Goal: Register for event/course

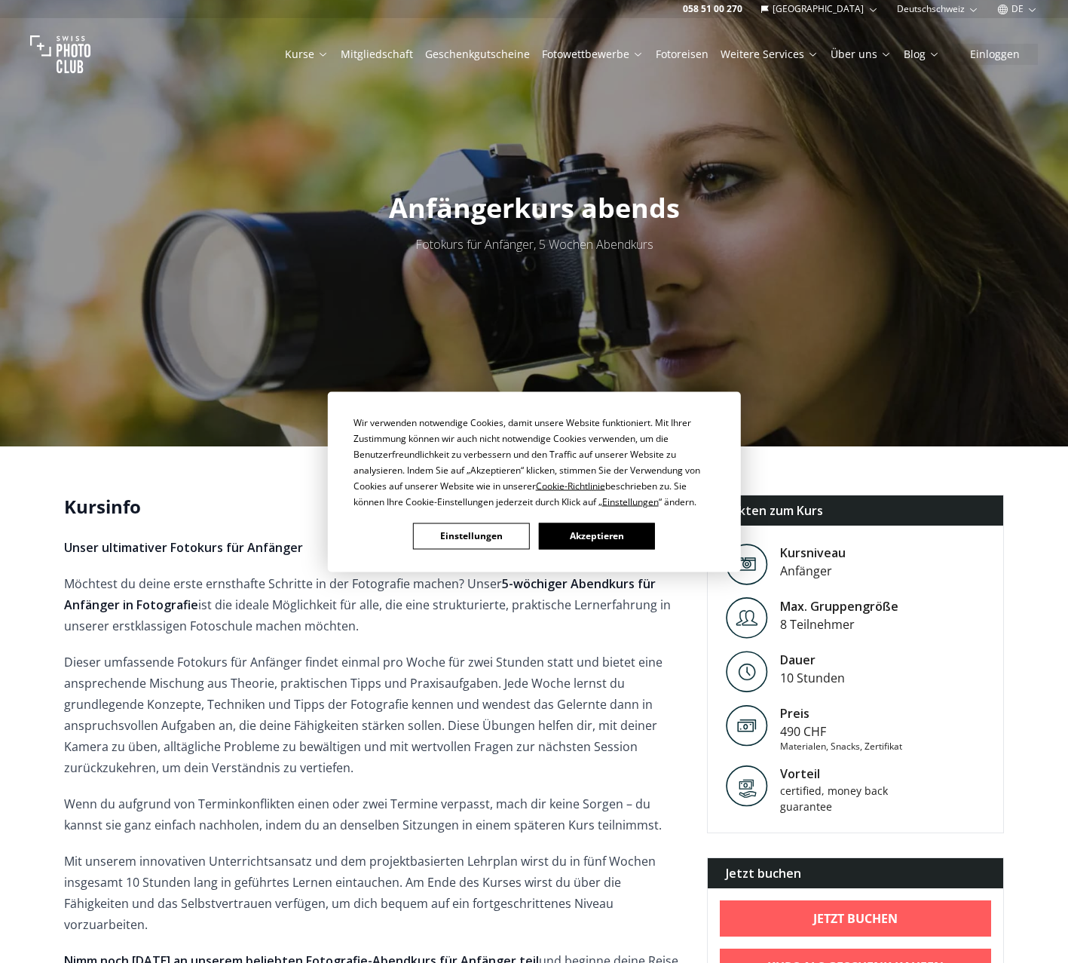
click at [619, 536] on button "Akzeptieren" at bounding box center [596, 535] width 116 height 26
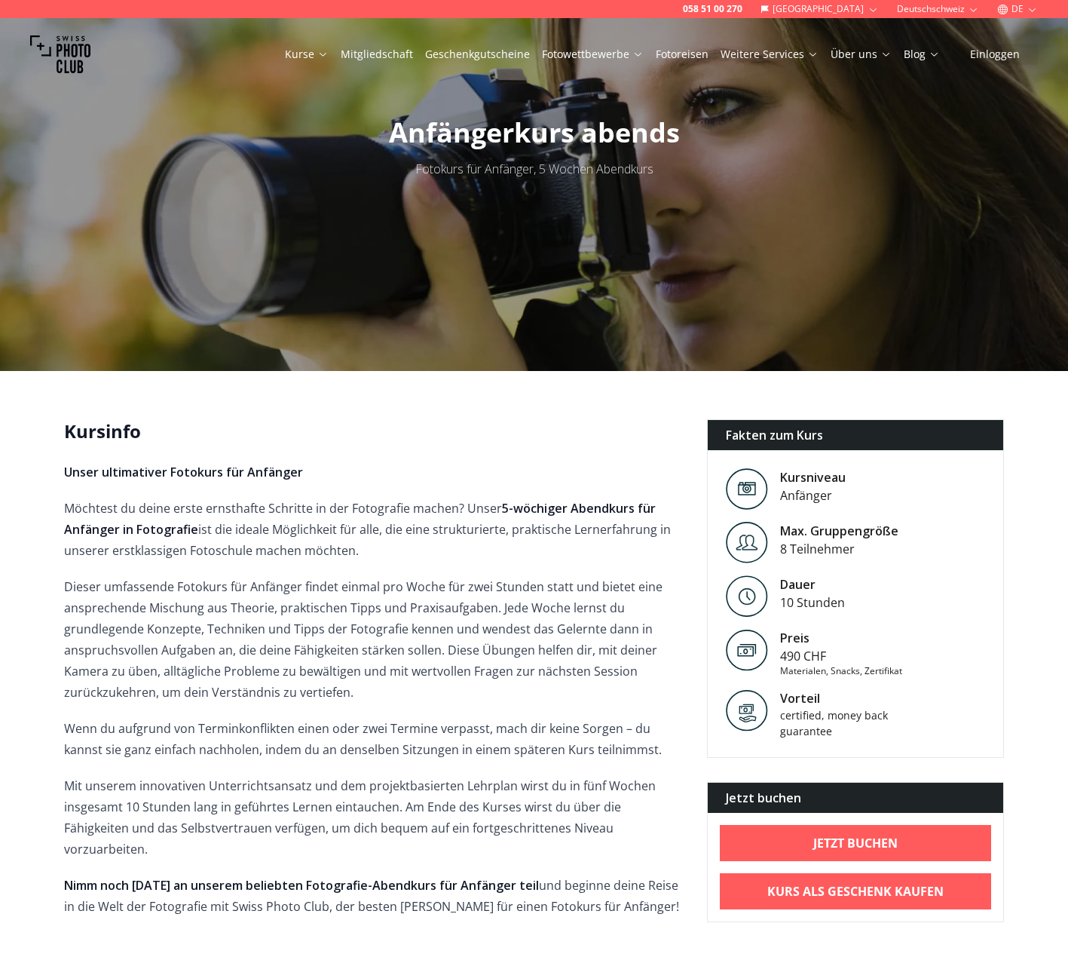
scroll to position [226, 0]
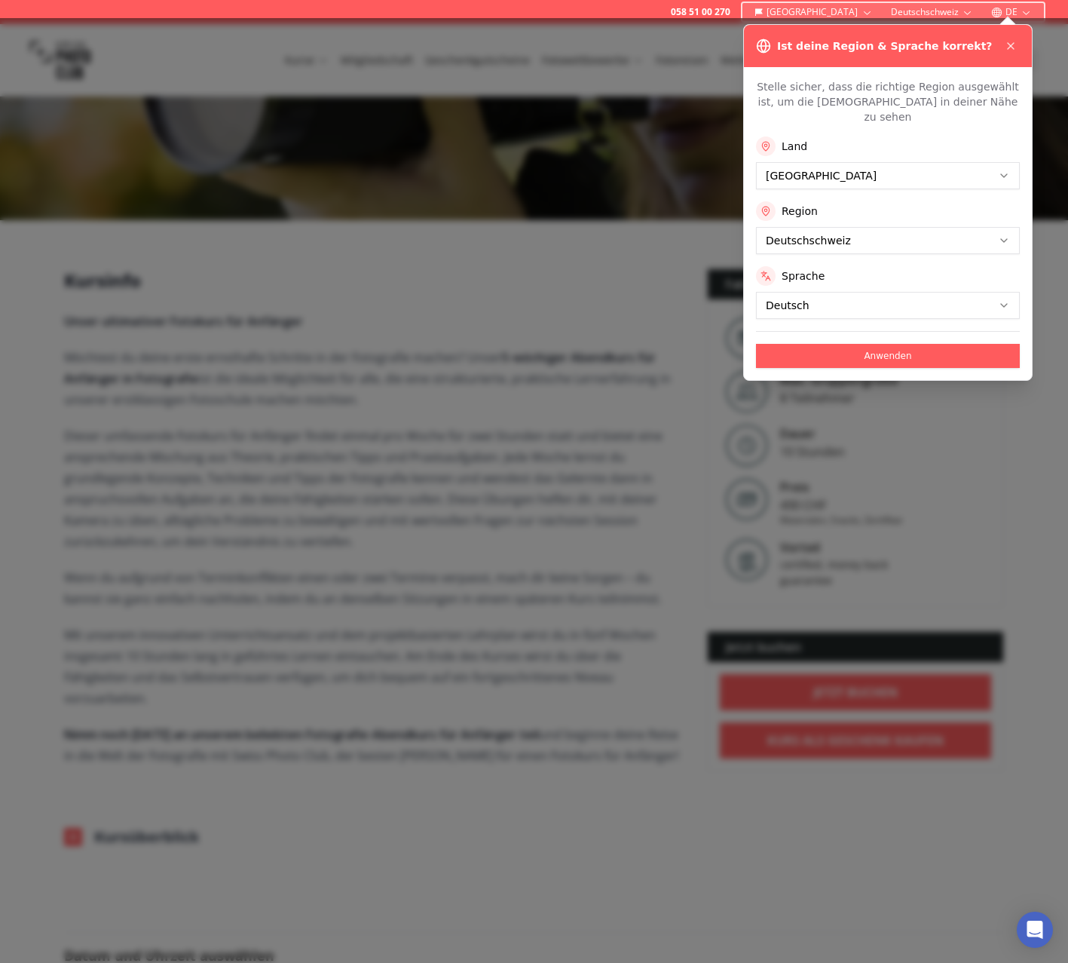
click at [903, 344] on button "Anwenden" at bounding box center [888, 356] width 264 height 24
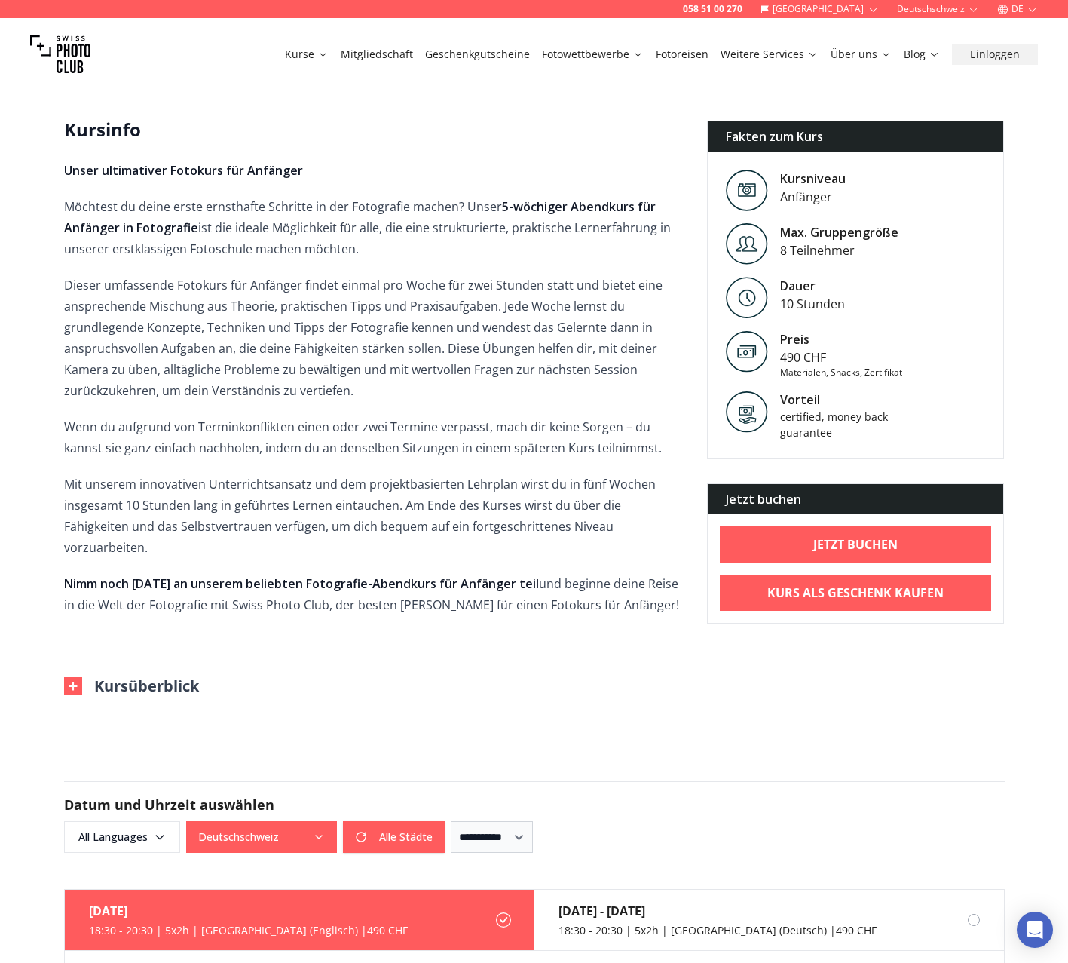
scroll to position [151, 0]
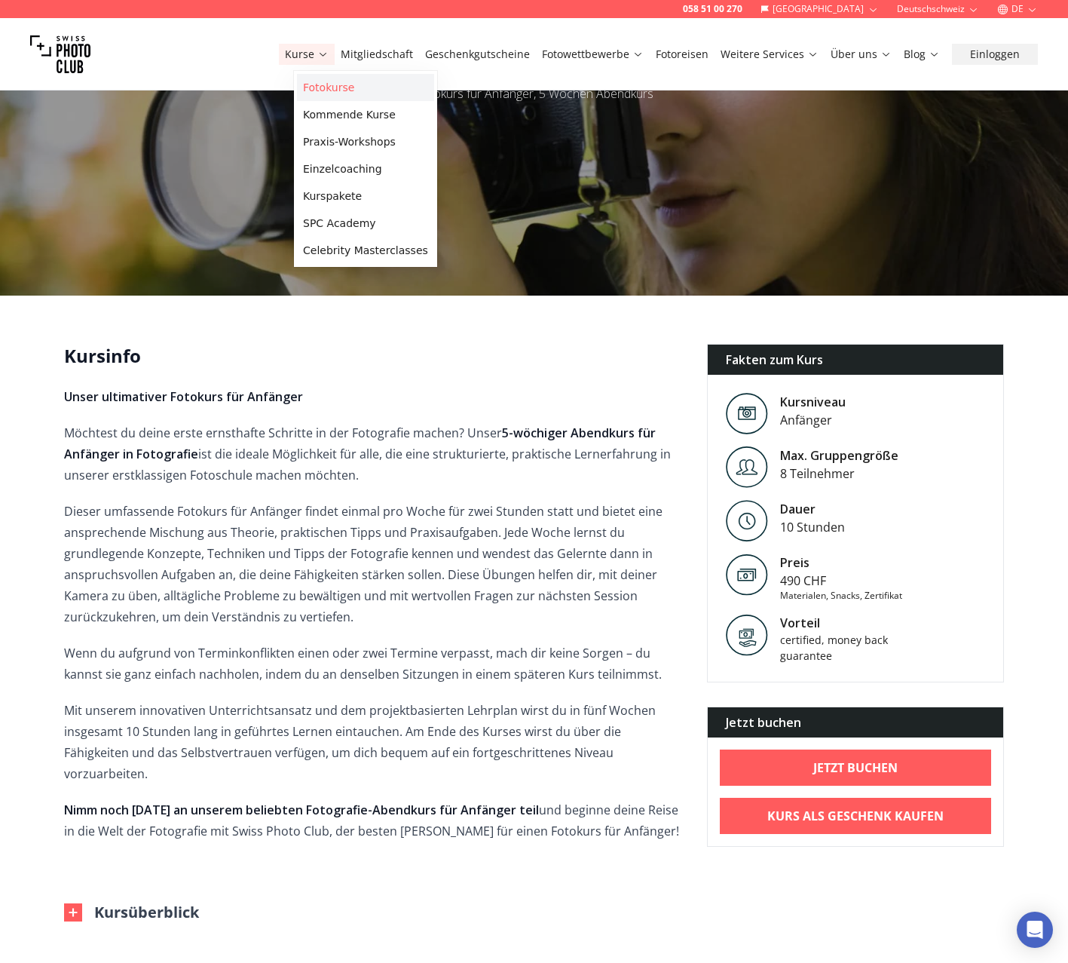
click at [332, 90] on link "Fotokurse" at bounding box center [365, 87] width 137 height 27
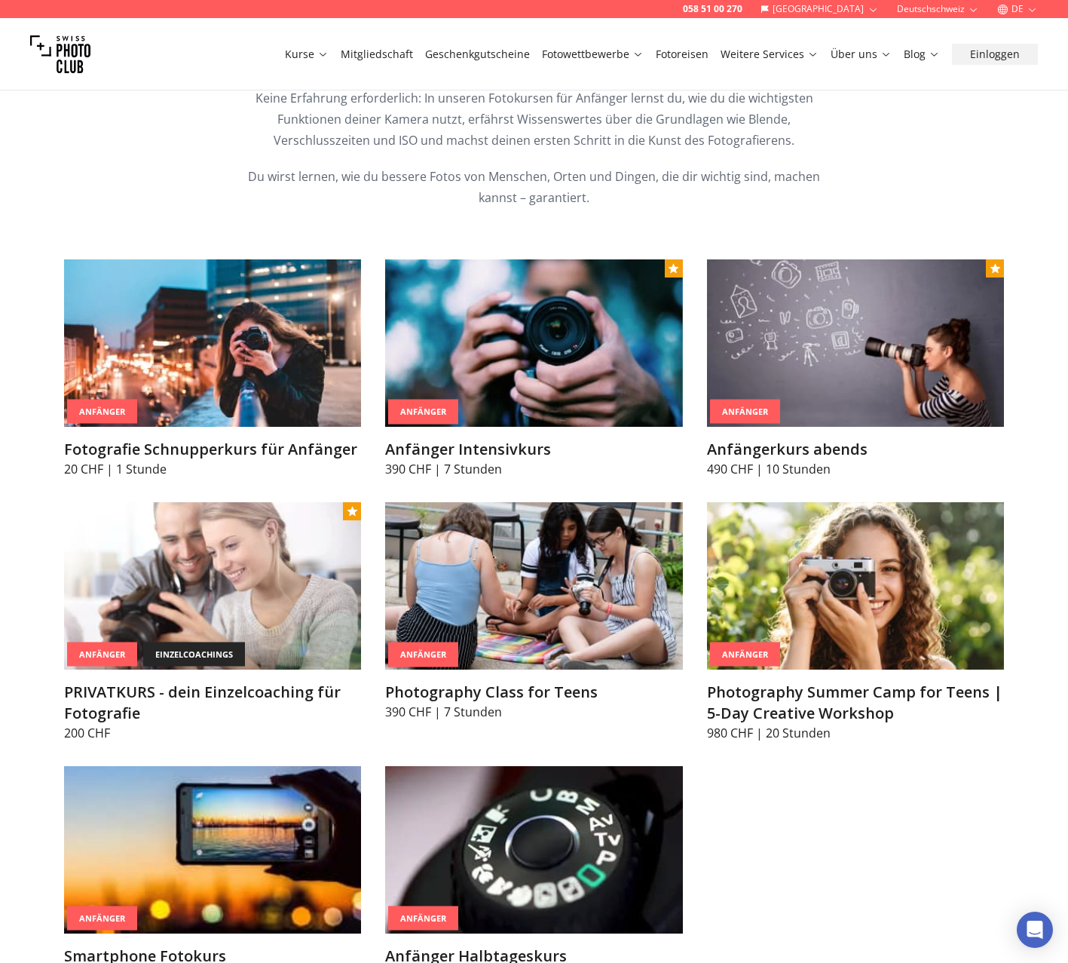
scroll to position [754, 0]
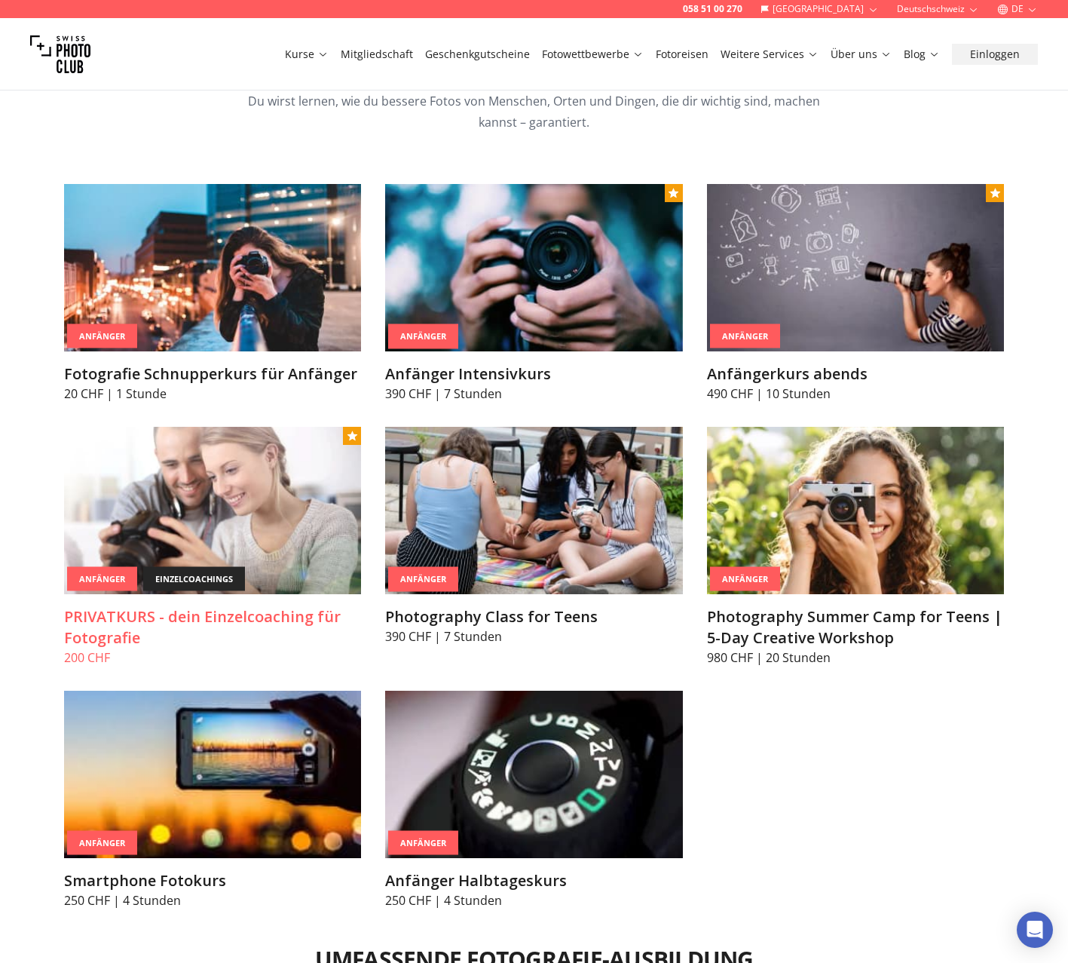
click at [211, 580] on div "einzelcoachings" at bounding box center [194, 578] width 102 height 25
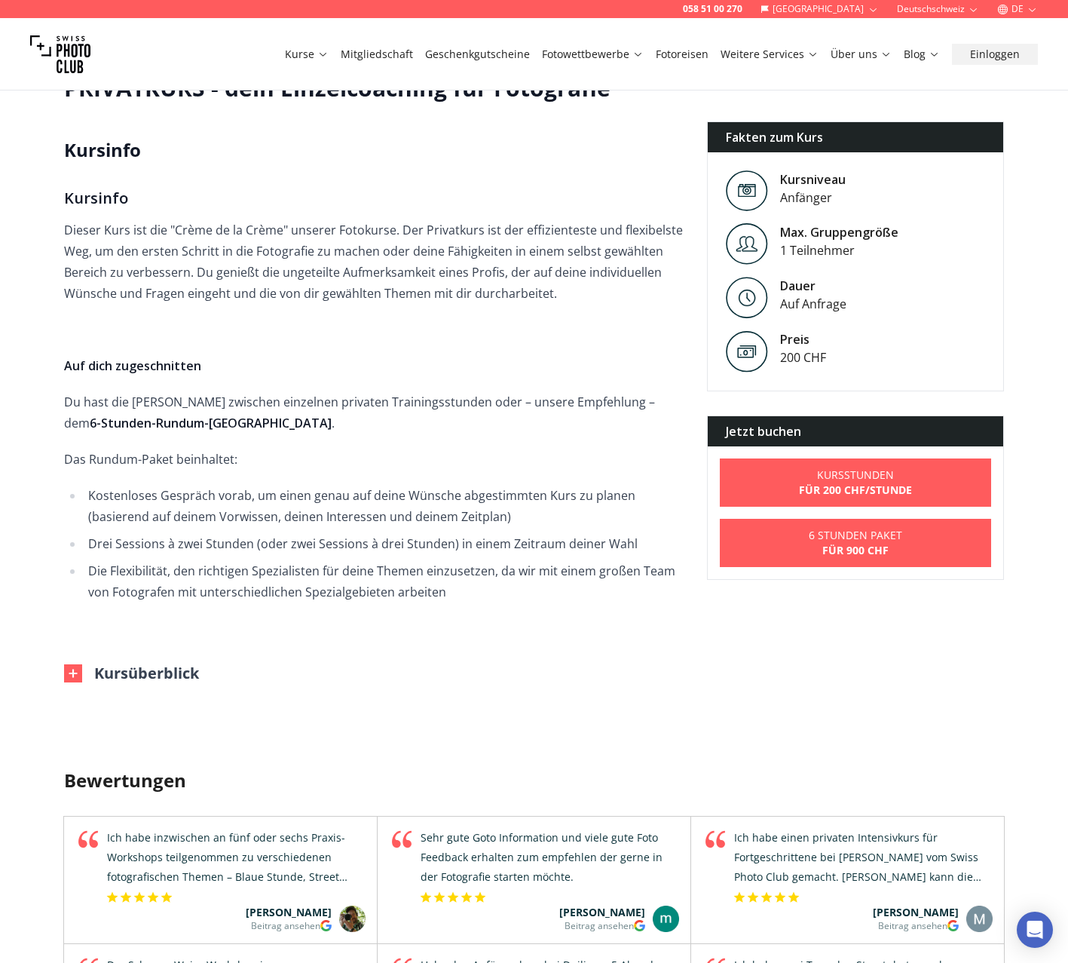
scroll to position [603, 0]
